Goal: Task Accomplishment & Management: Use online tool/utility

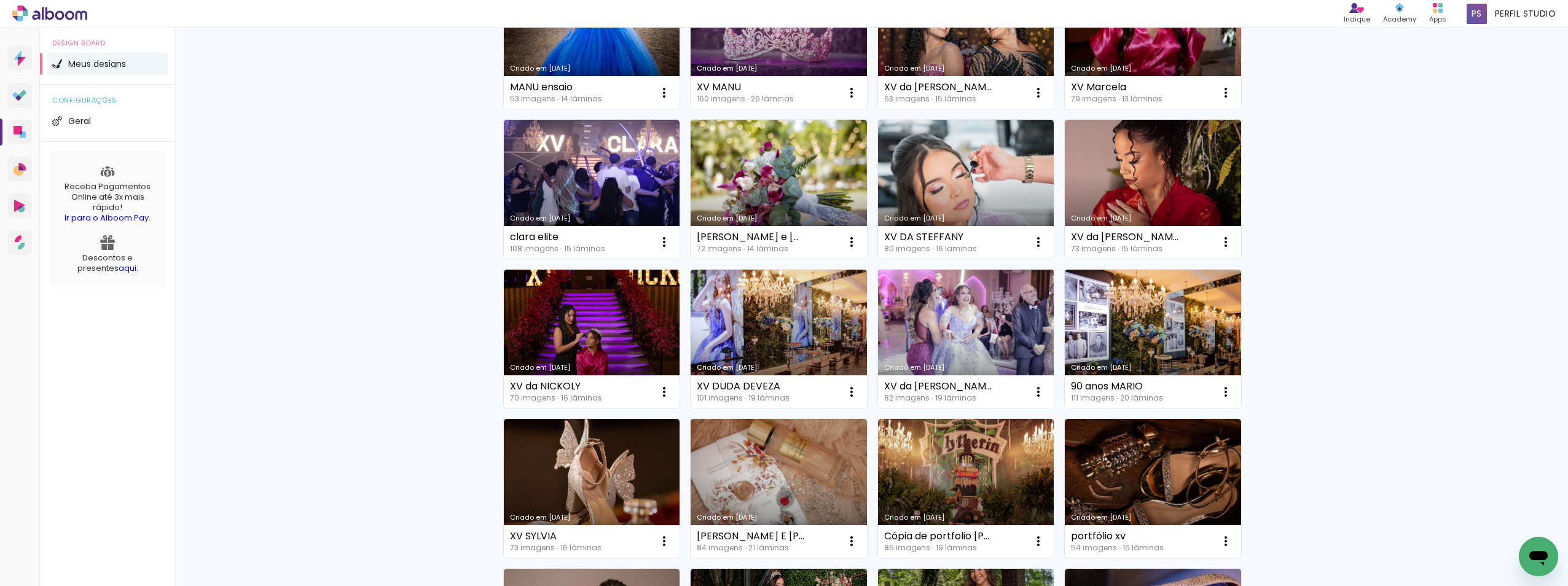
scroll to position [368, 0]
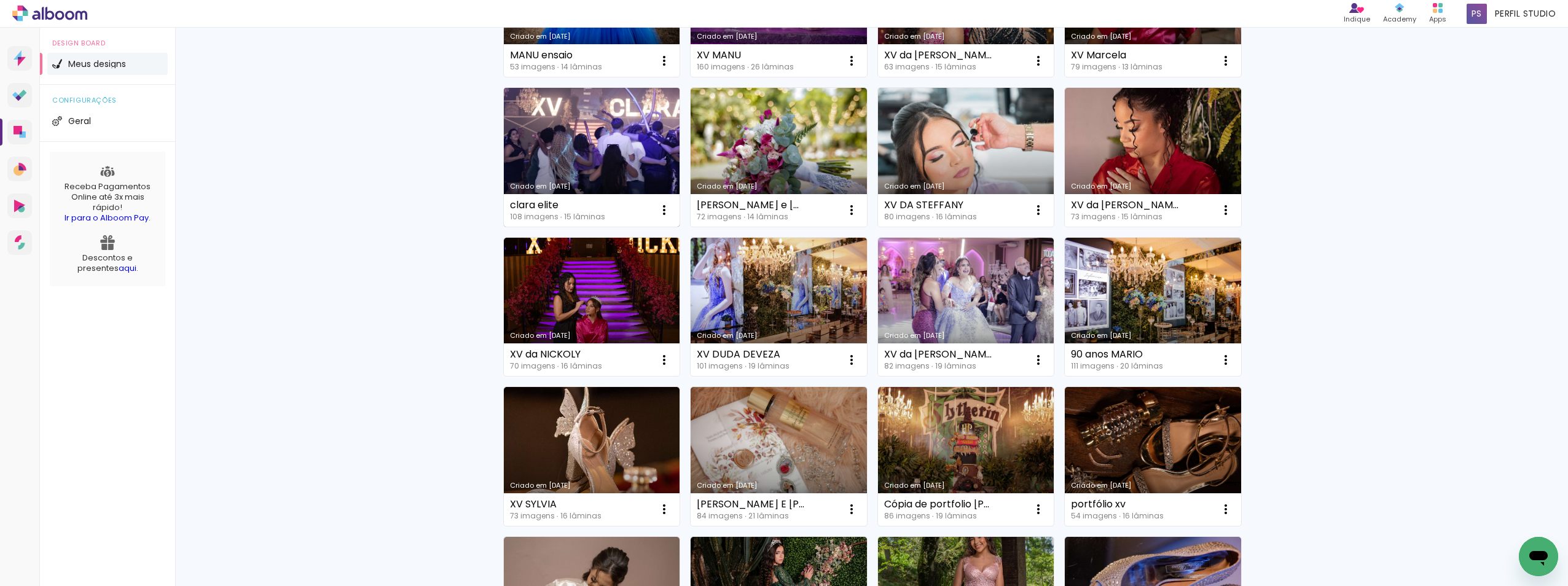
click at [582, 132] on link "Criado em 25/07/25" at bounding box center [592, 157] width 176 height 139
